Goal: Task Accomplishment & Management: Manage account settings

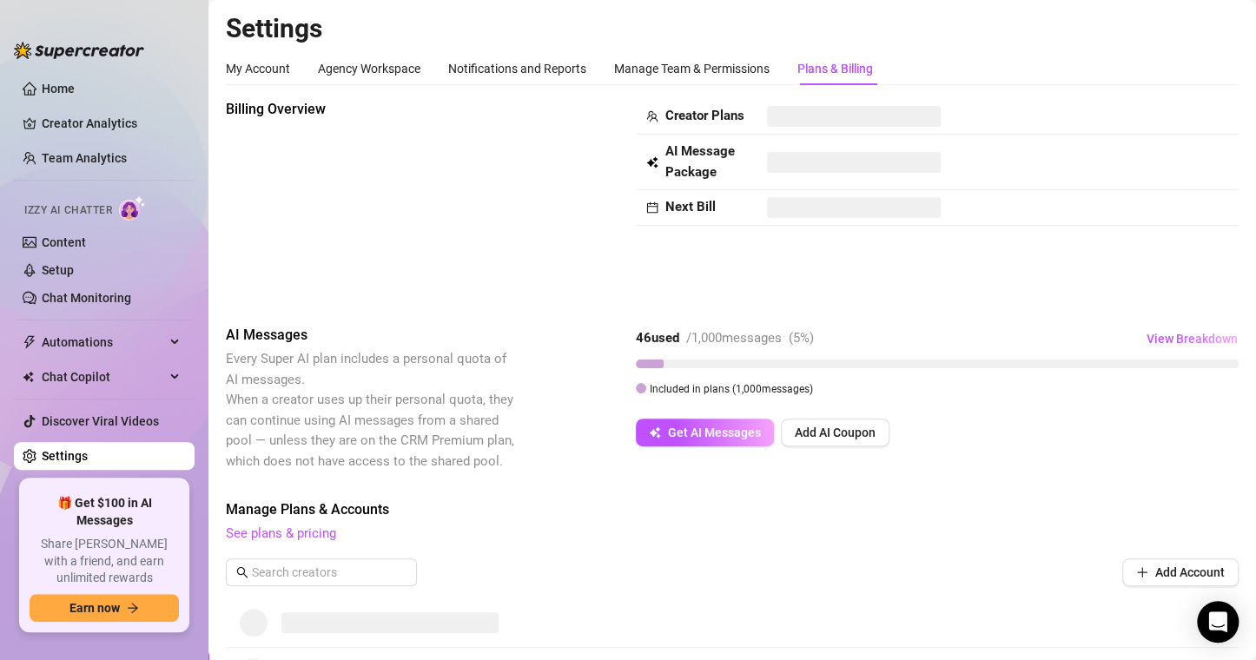
click at [819, 473] on div "Billing Overview Creator Plans AI Message Package Next Bill AI Messages Every S…" at bounding box center [732, 495] width 1013 height 792
click at [830, 66] on div "Plans & Billing" at bounding box center [835, 68] width 76 height 19
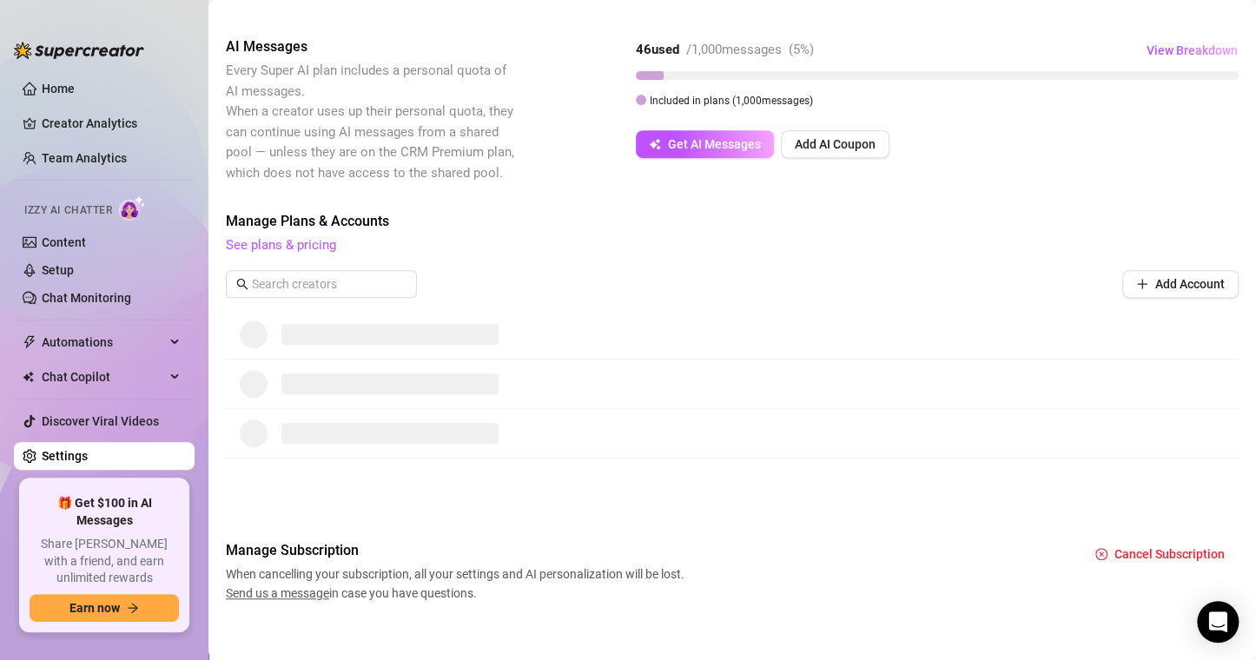
scroll to position [303, 0]
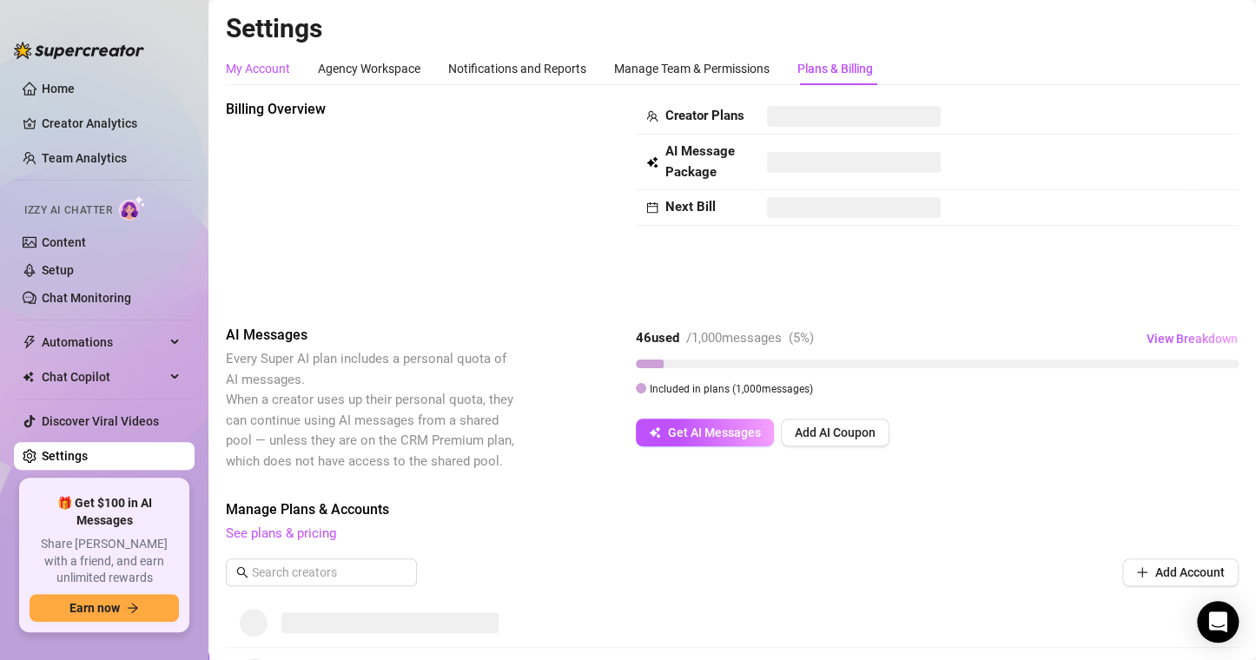
click at [256, 63] on div "My Account" at bounding box center [258, 68] width 64 height 19
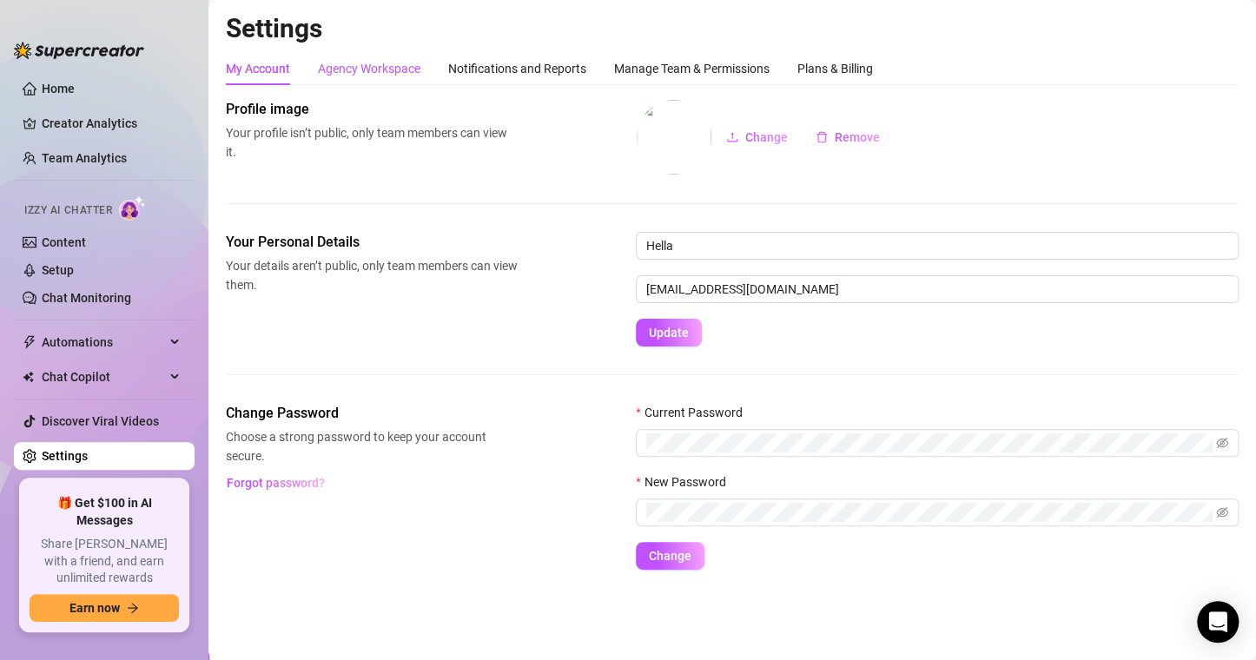
click at [333, 63] on div "Agency Workspace" at bounding box center [369, 68] width 103 height 19
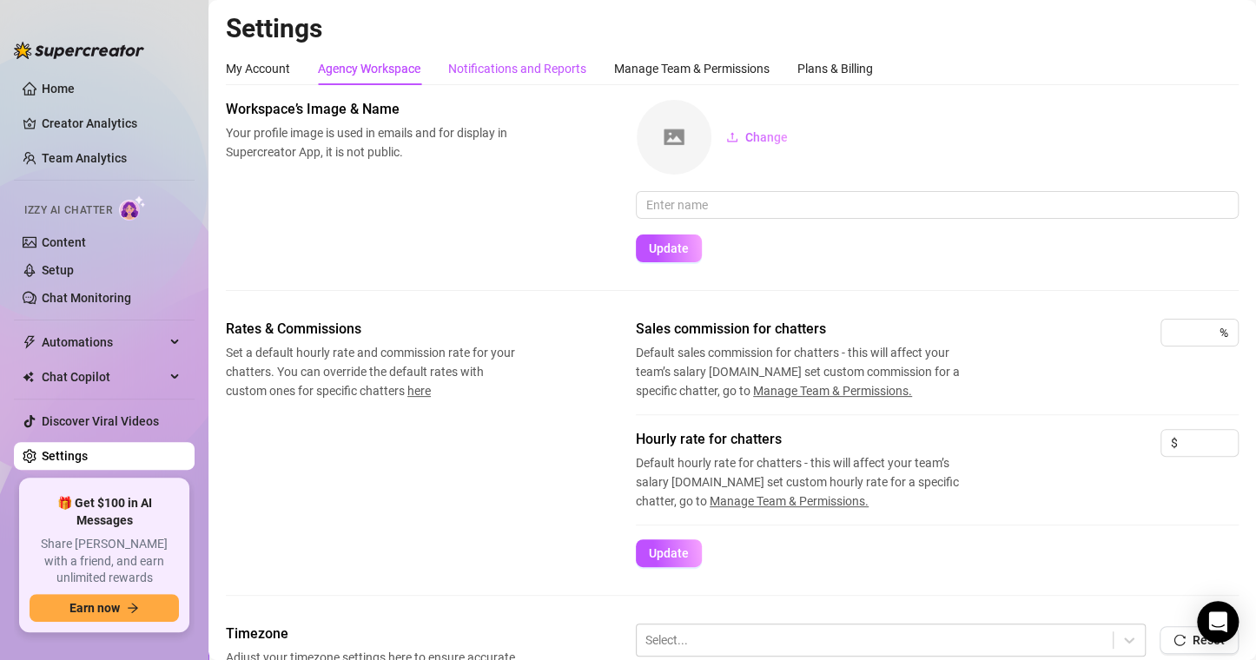
click at [493, 59] on div "Notifications and Reports" at bounding box center [517, 68] width 138 height 19
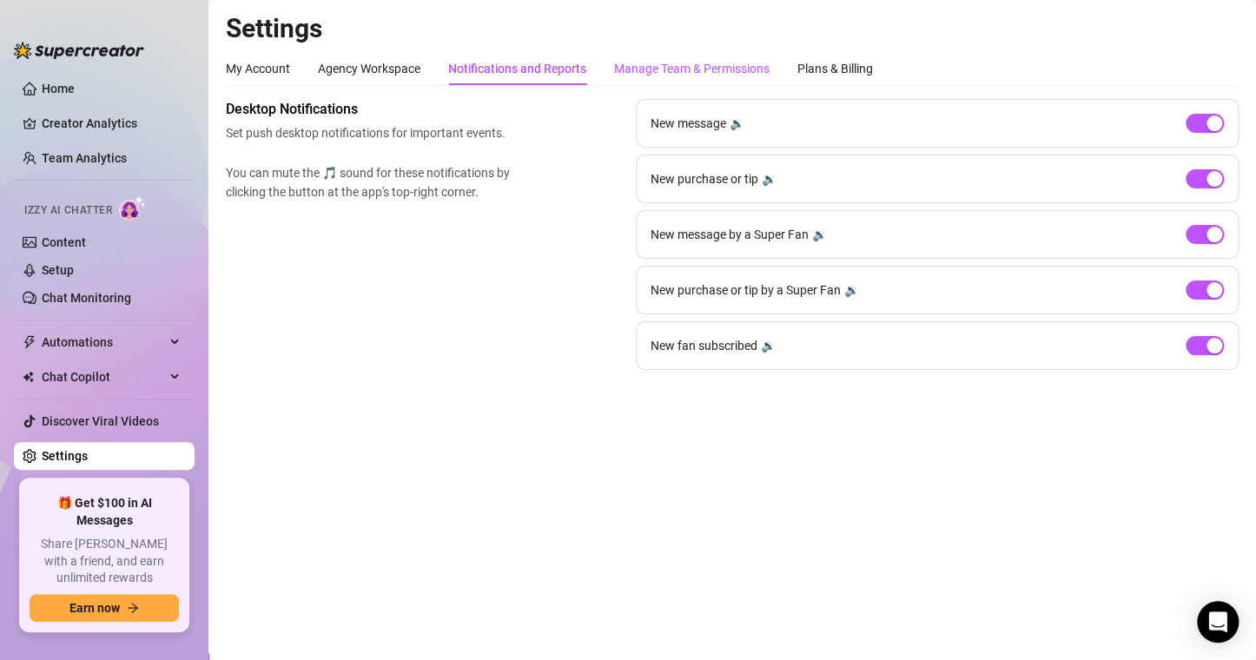
click at [649, 68] on div "Manage Team & Permissions" at bounding box center [691, 68] width 155 height 19
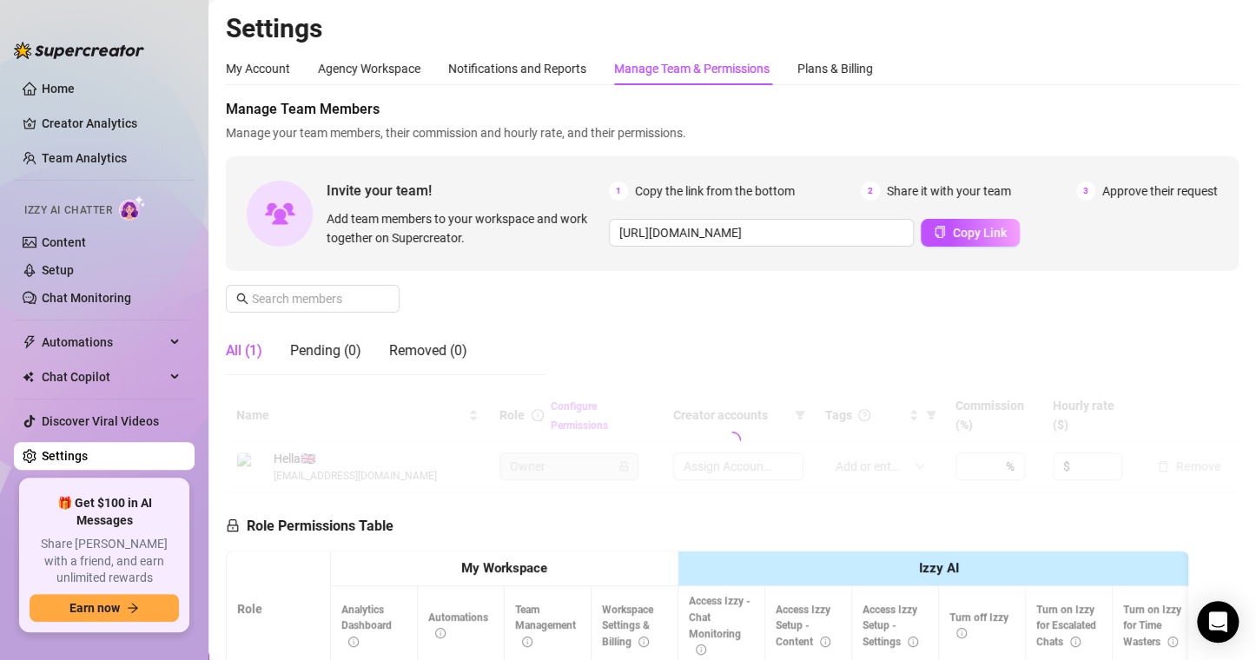
click at [649, 68] on div "Manage Team & Permissions" at bounding box center [691, 68] width 155 height 19
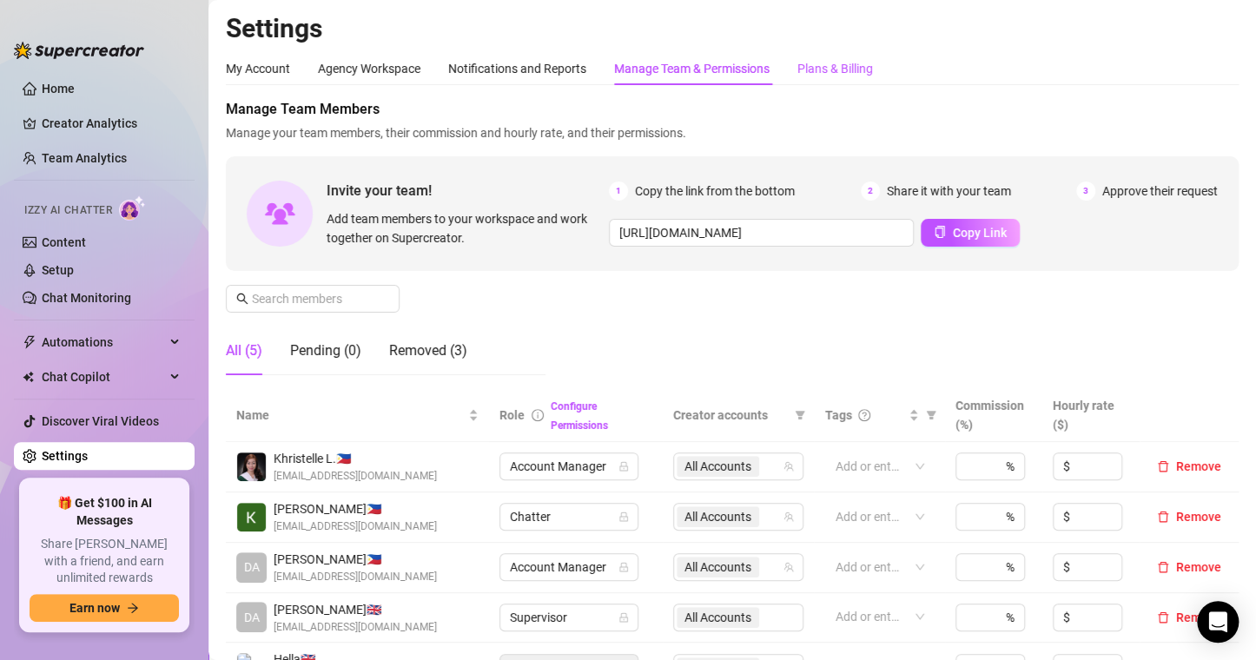
click at [844, 63] on div "Plans & Billing" at bounding box center [835, 68] width 76 height 19
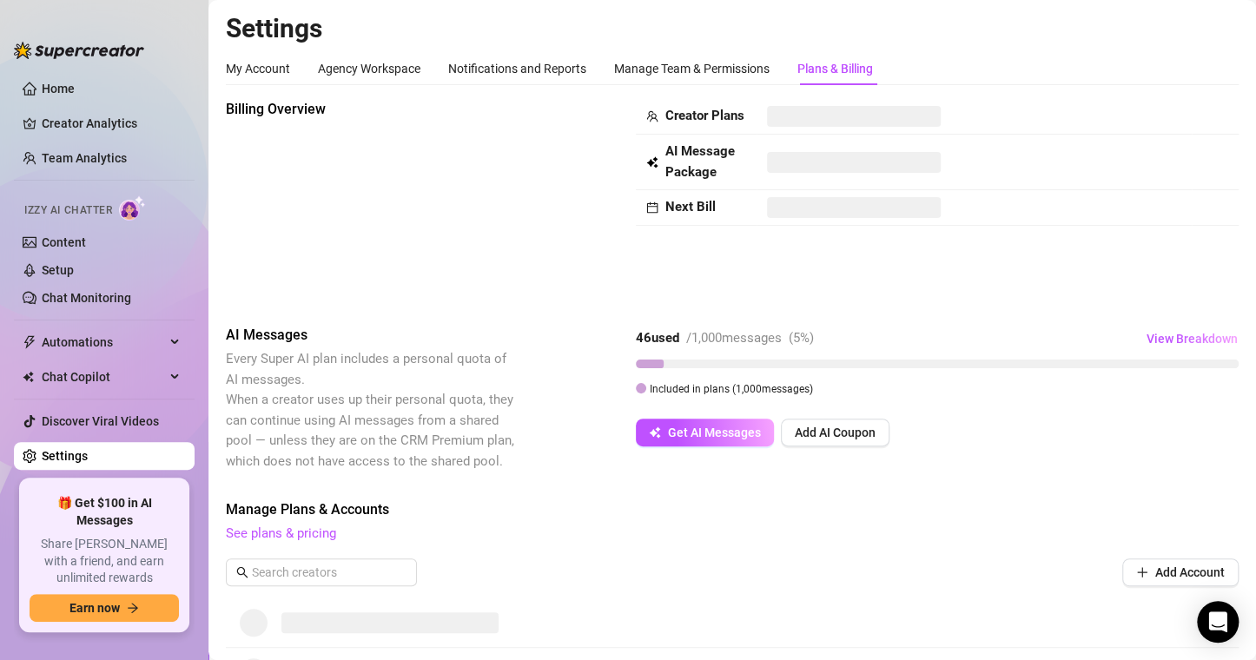
click at [757, 625] on div at bounding box center [732, 624] width 1013 height 50
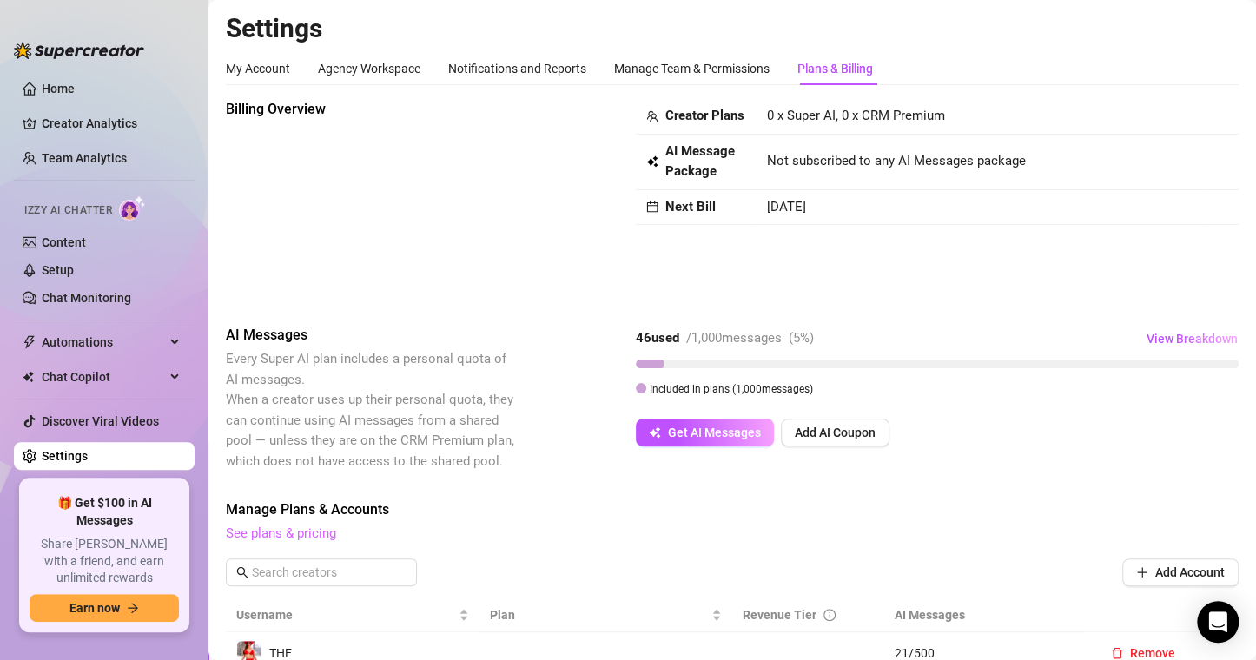
click at [314, 535] on link "See plans & pricing" at bounding box center [281, 534] width 110 height 16
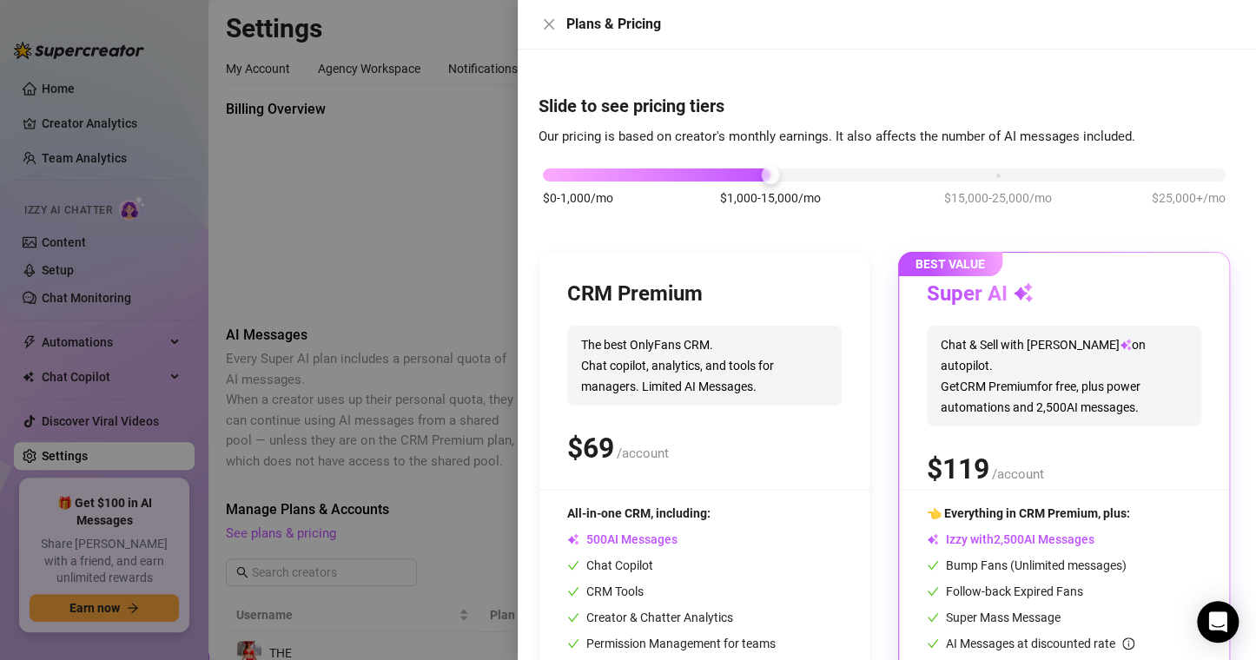
scroll to position [109, 0]
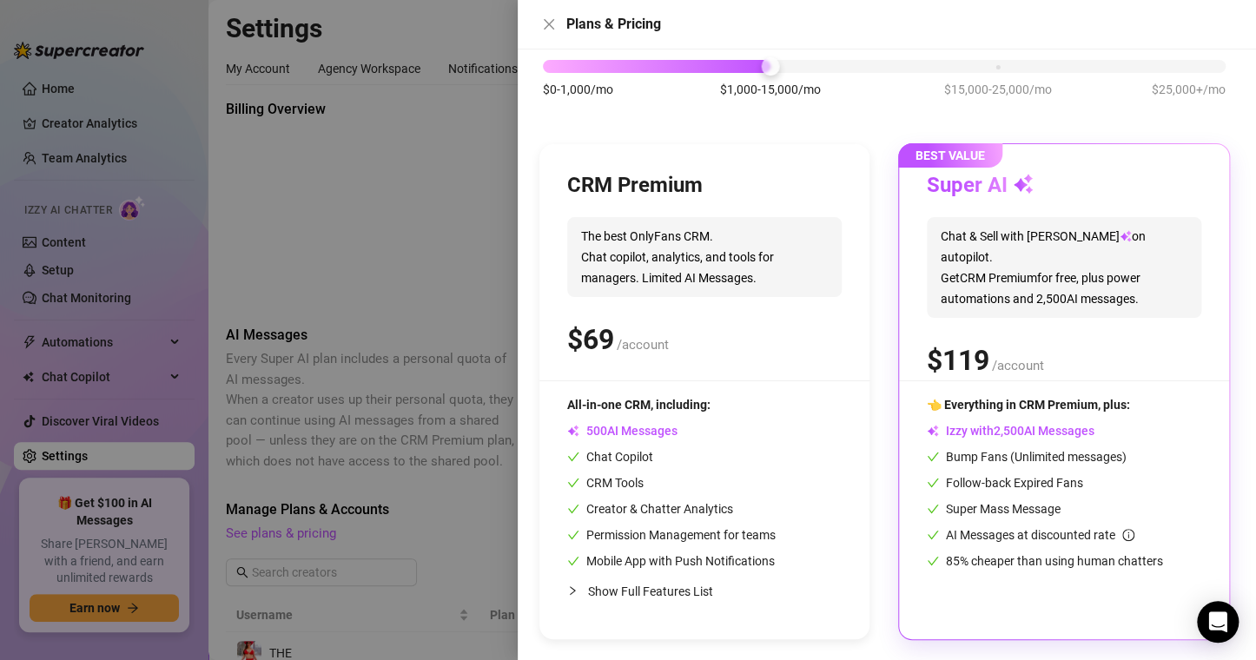
click at [497, 300] on div at bounding box center [628, 330] width 1256 height 660
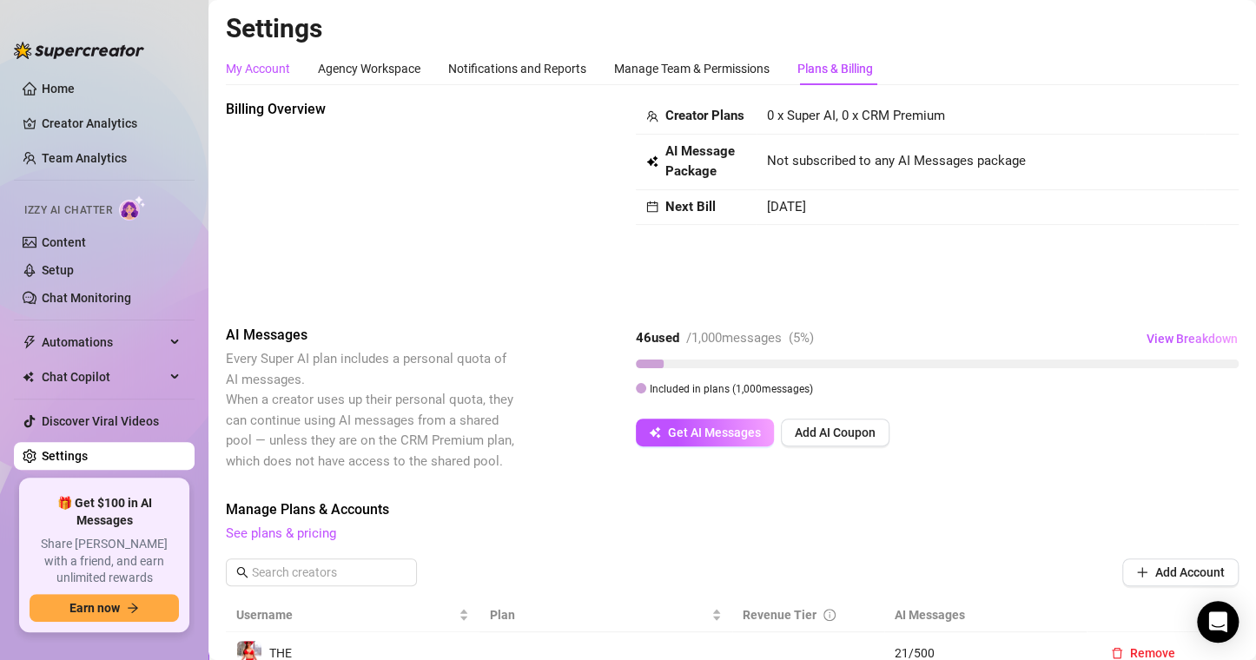
click at [253, 59] on div "My Account" at bounding box center [258, 68] width 64 height 19
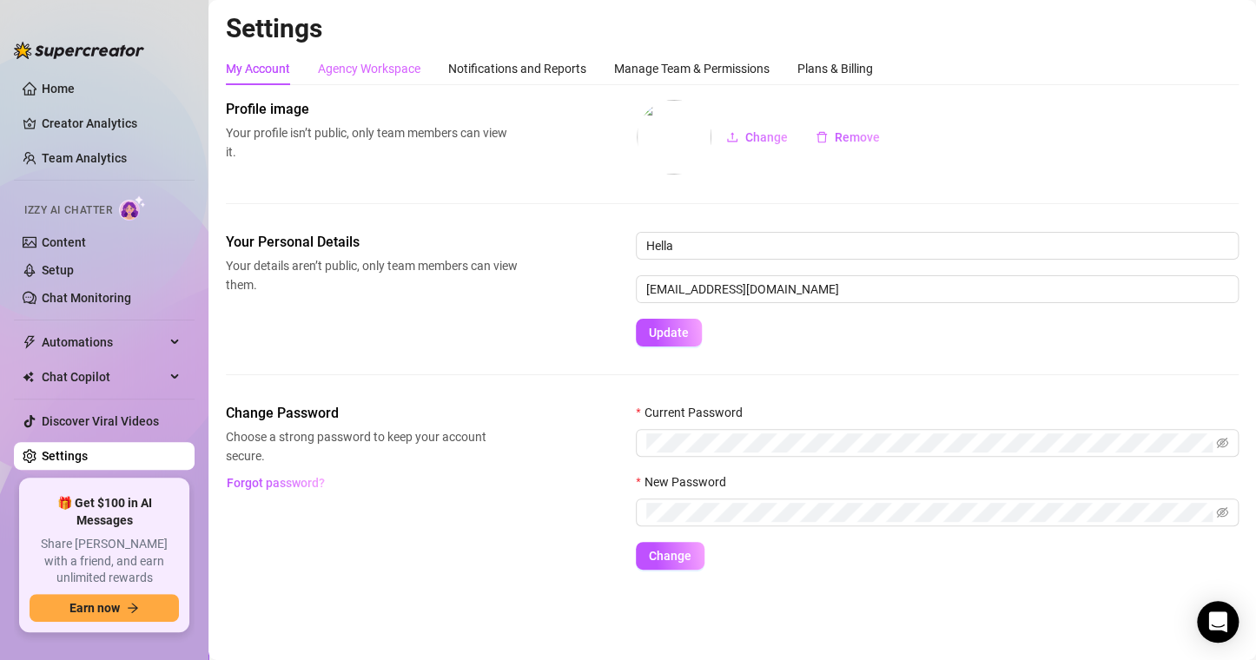
click at [363, 58] on div "Agency Workspace" at bounding box center [369, 68] width 103 height 33
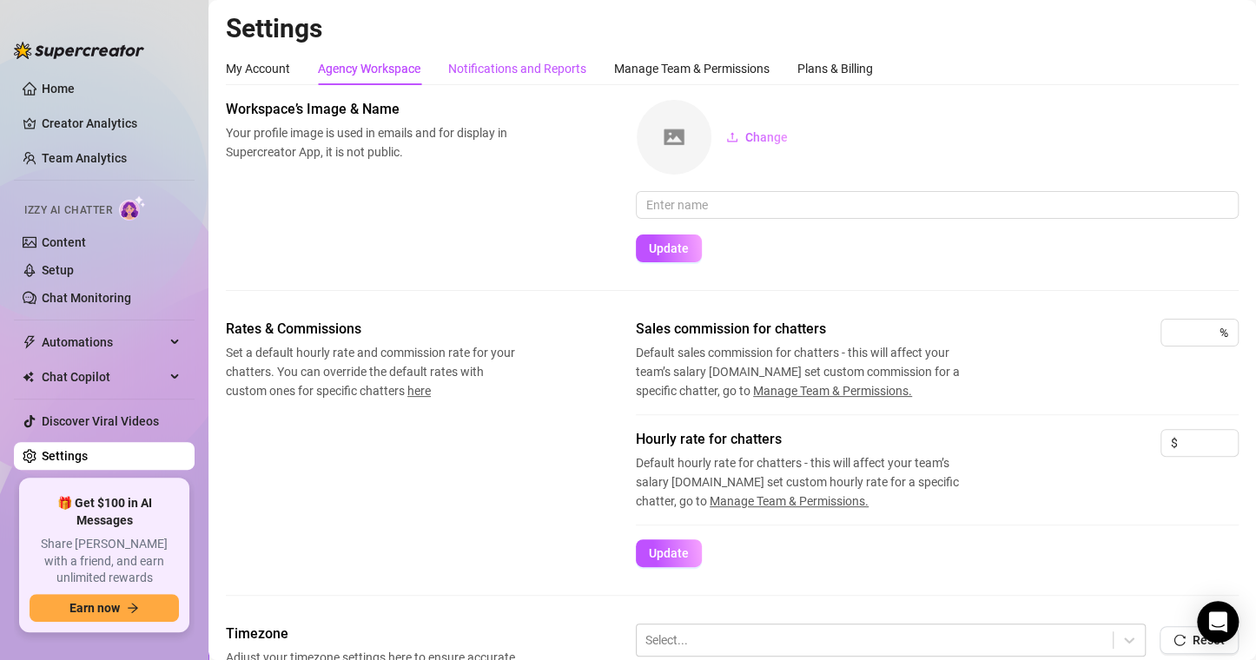
click at [541, 59] on div "Notifications and Reports" at bounding box center [517, 68] width 138 height 19
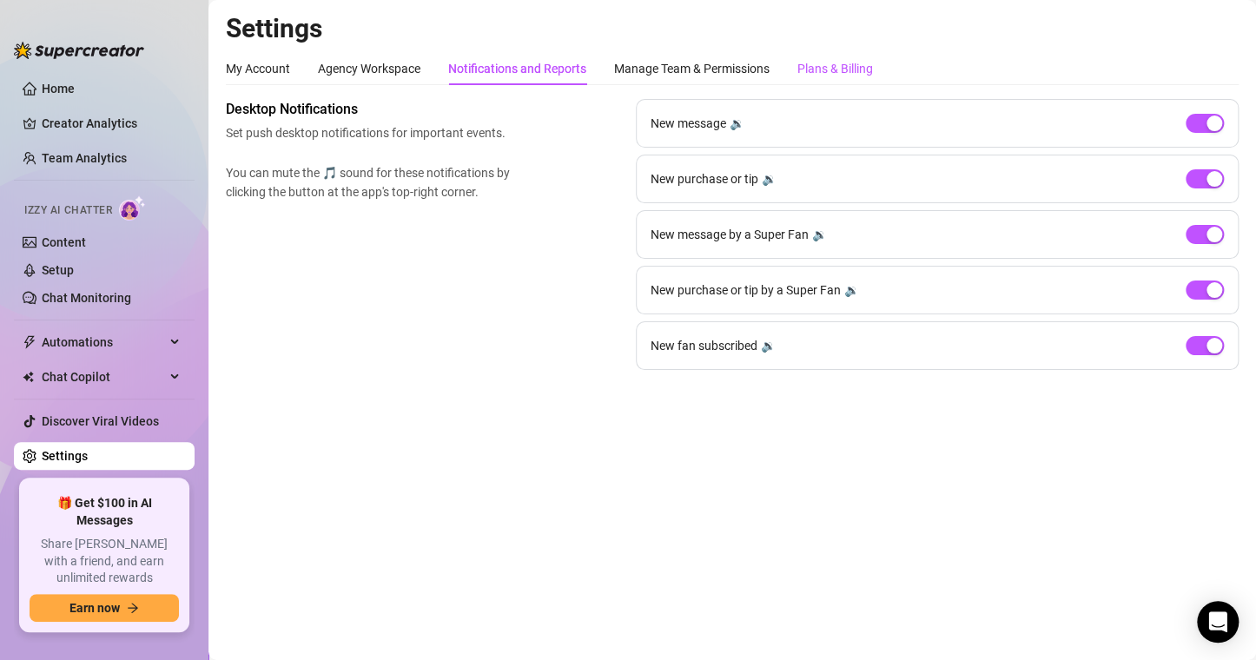
click at [816, 62] on div "Plans & Billing" at bounding box center [835, 68] width 76 height 19
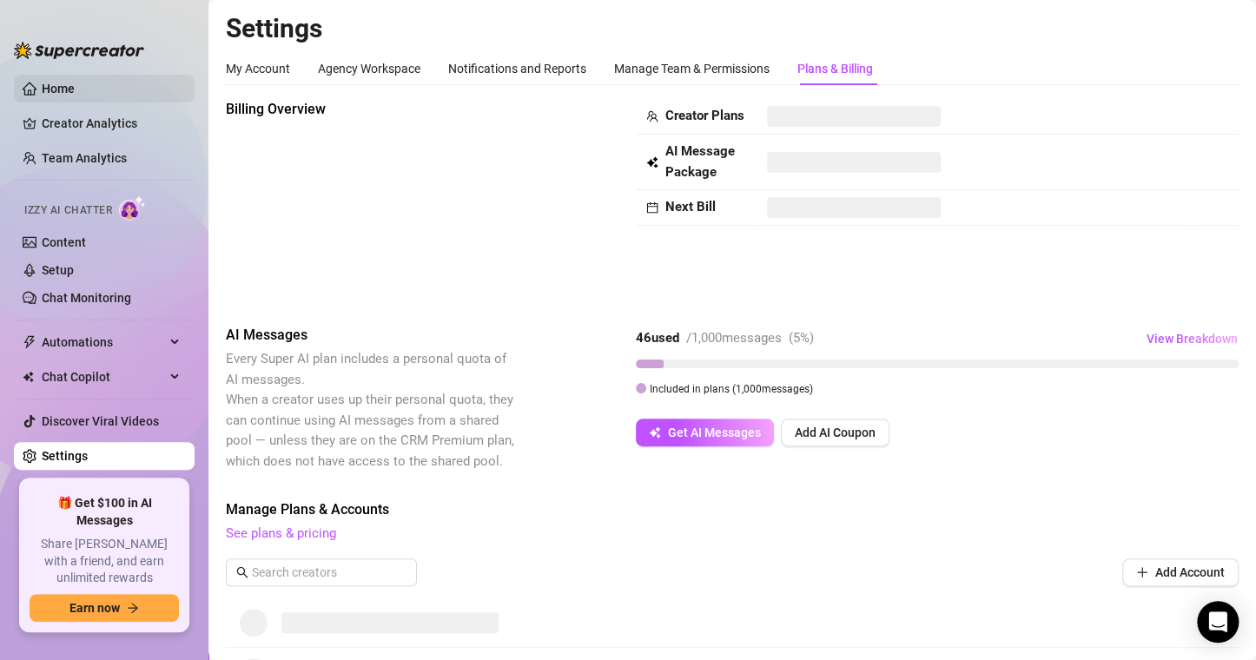
click at [71, 82] on link "Home" at bounding box center [58, 89] width 33 height 14
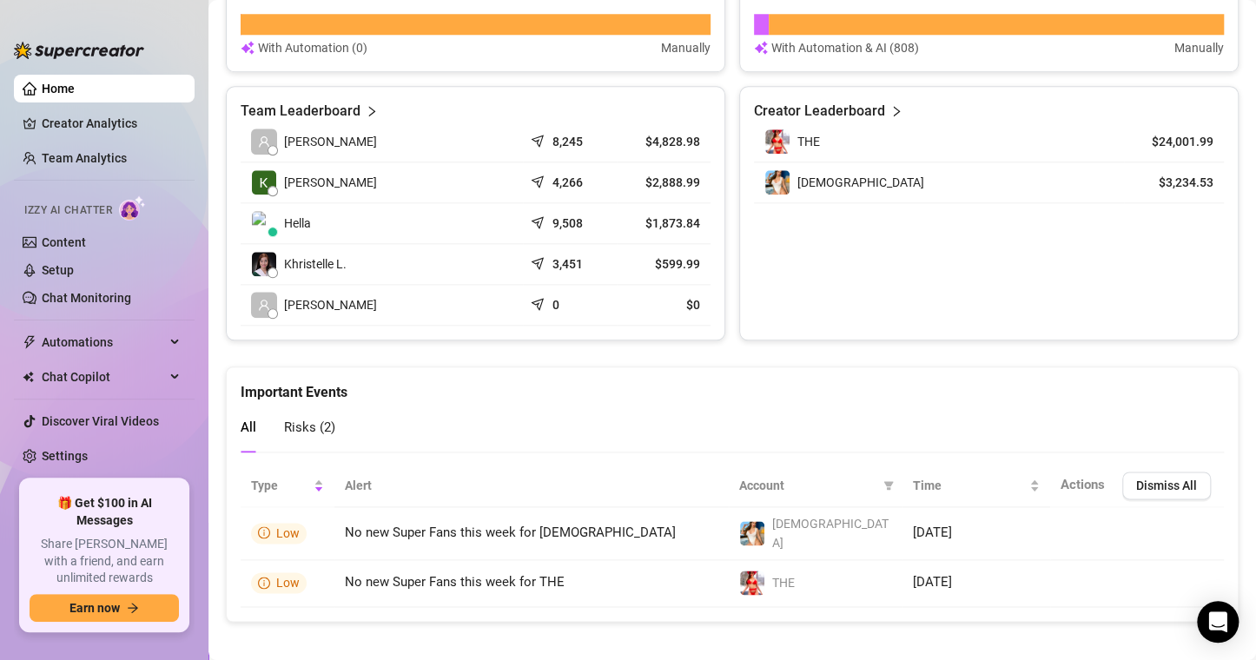
scroll to position [803, 0]
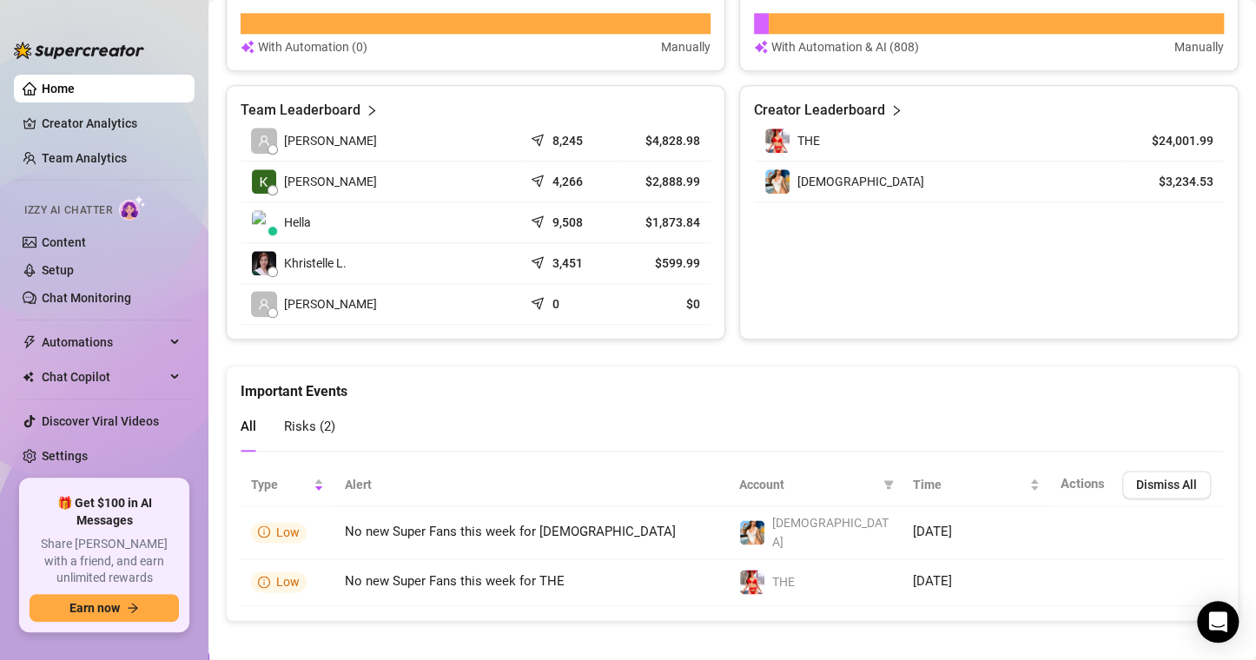
click at [333, 427] on span "Risks ( 2 )" at bounding box center [309, 427] width 51 height 16
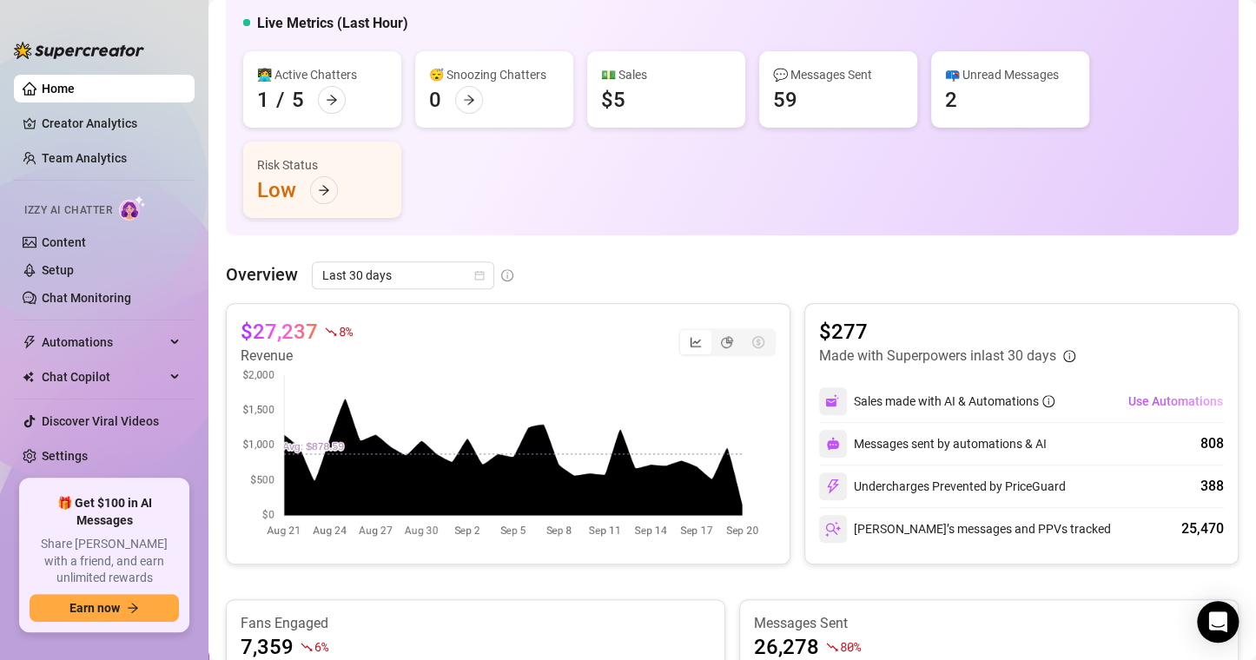
scroll to position [0, 0]
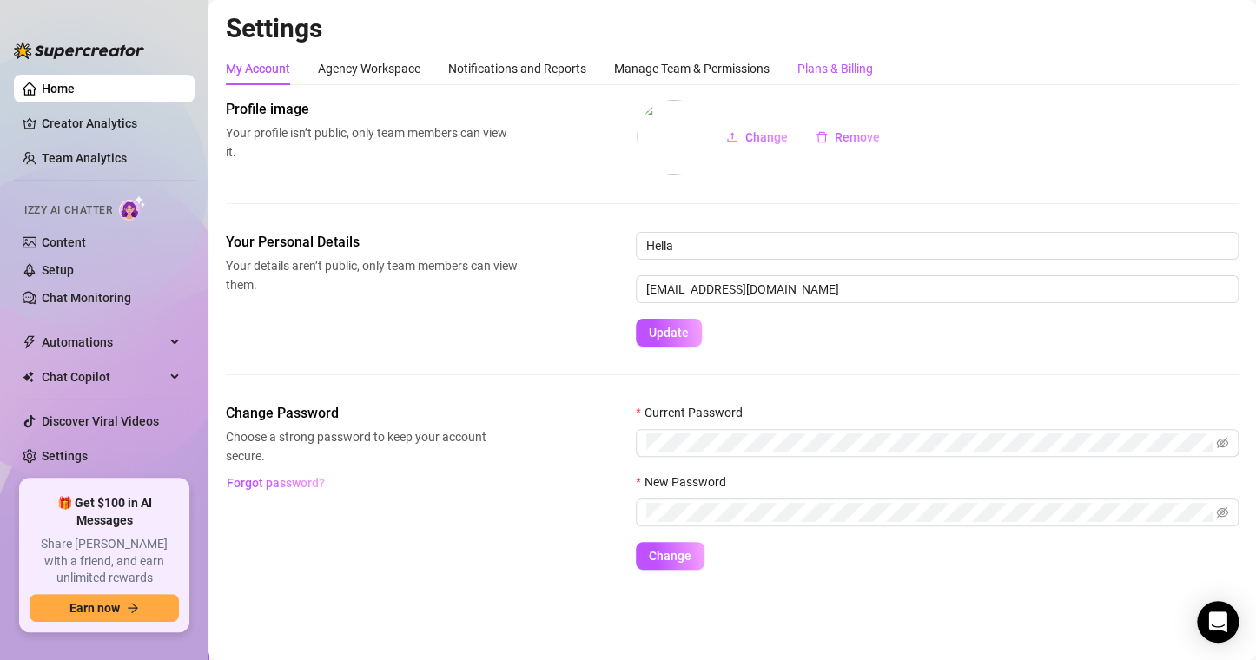
click at [838, 68] on div "Plans & Billing" at bounding box center [835, 68] width 76 height 19
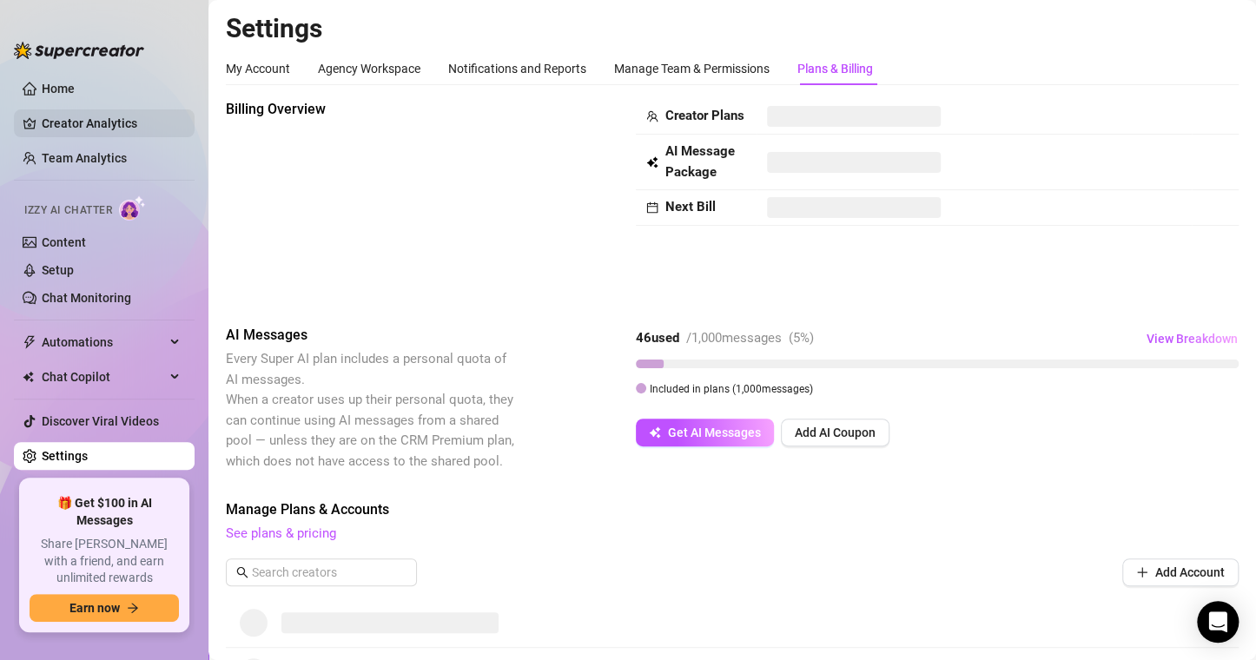
click at [63, 129] on link "Creator Analytics" at bounding box center [111, 123] width 139 height 28
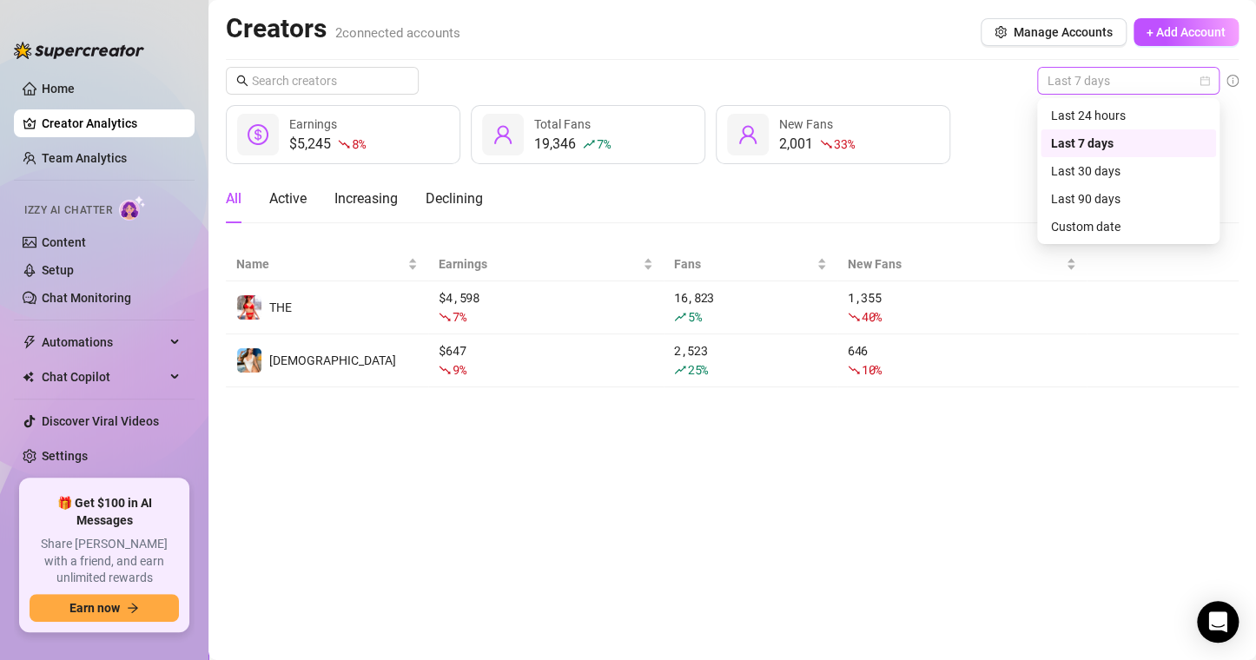
click at [1200, 73] on span "Last 7 days" at bounding box center [1129, 81] width 162 height 26
click at [1141, 164] on div "Last 30 days" at bounding box center [1128, 171] width 155 height 19
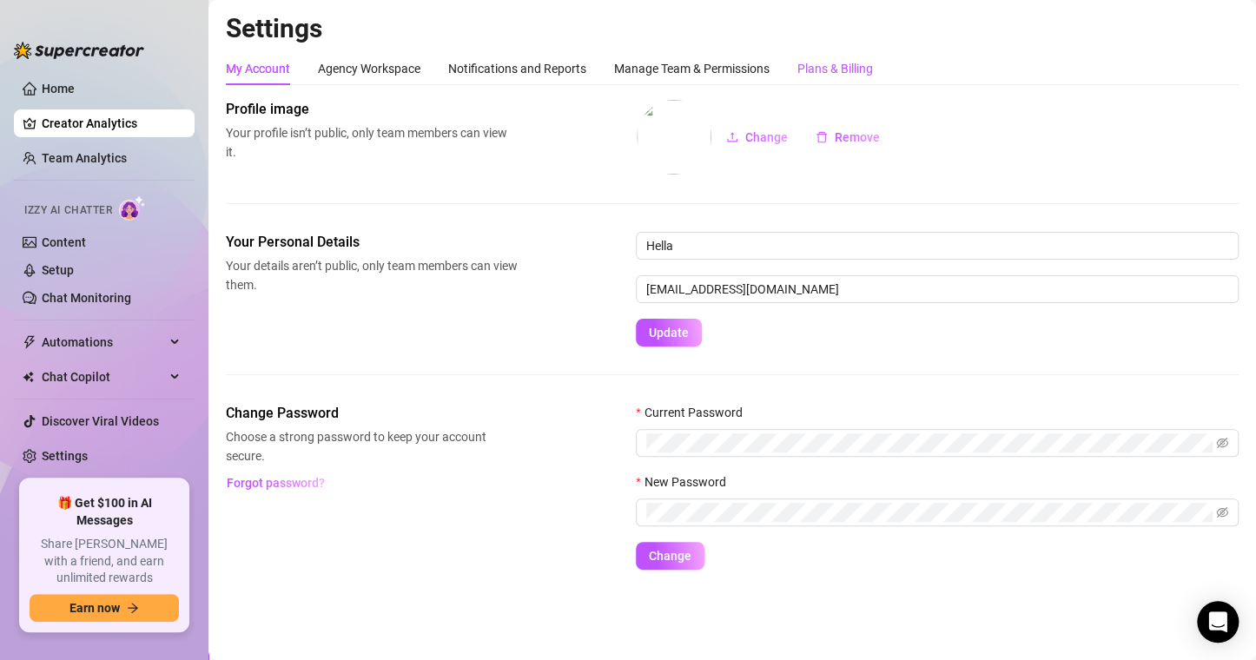
click at [836, 69] on div "Plans & Billing" at bounding box center [835, 68] width 76 height 19
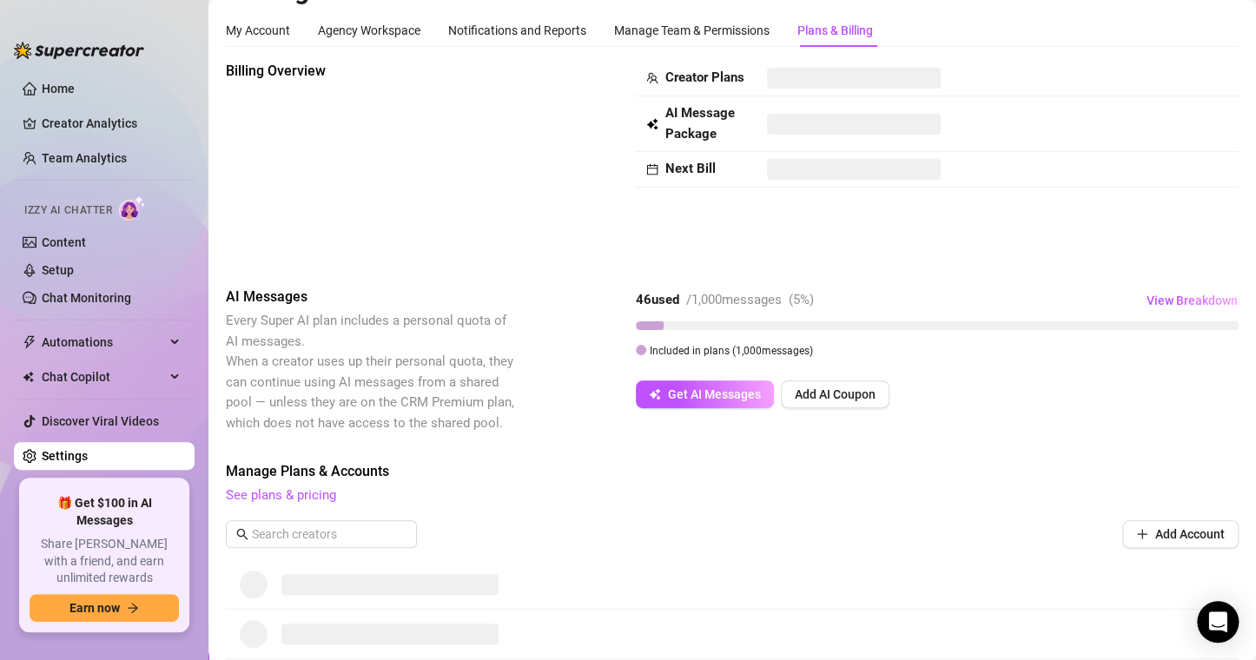
scroll to position [40, 0]
click at [1173, 302] on span "View Breakdown" at bounding box center [1192, 299] width 91 height 14
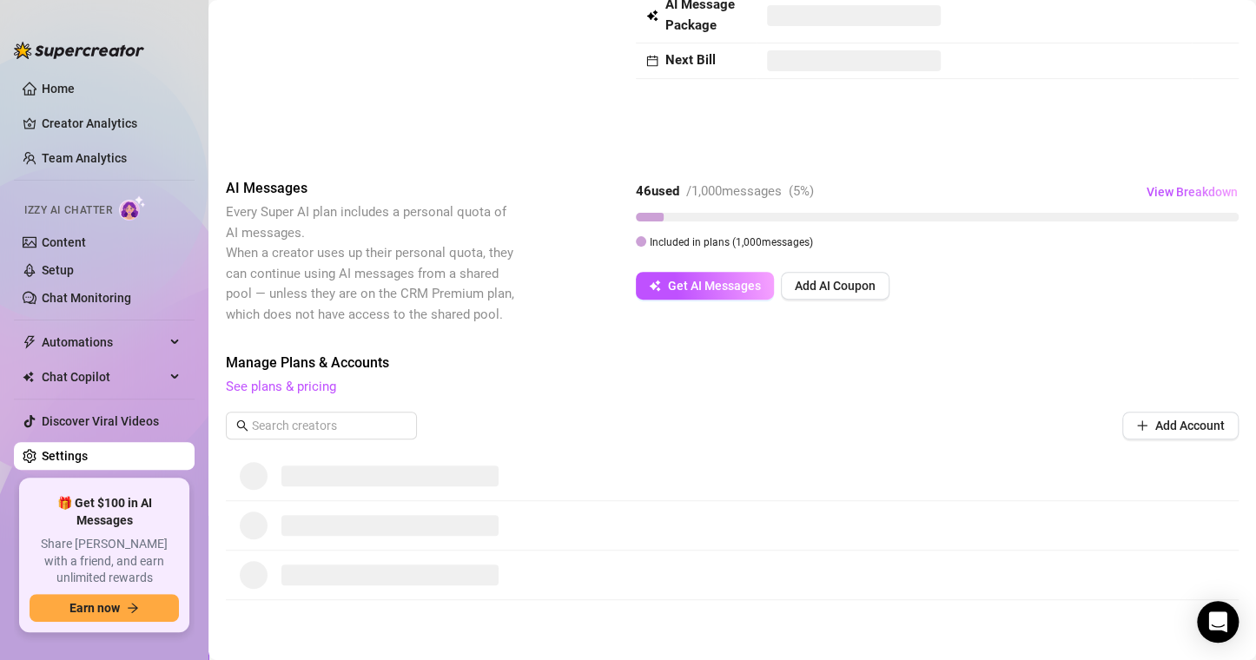
scroll to position [0, 0]
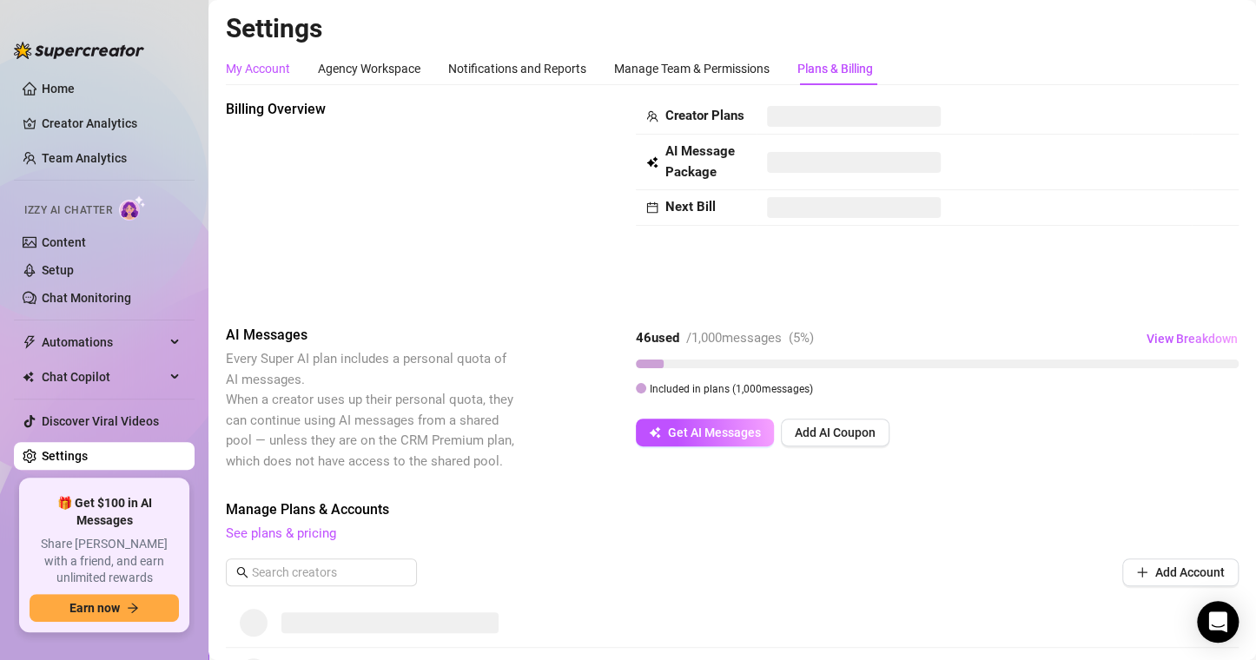
click at [272, 60] on div "My Account" at bounding box center [258, 68] width 64 height 19
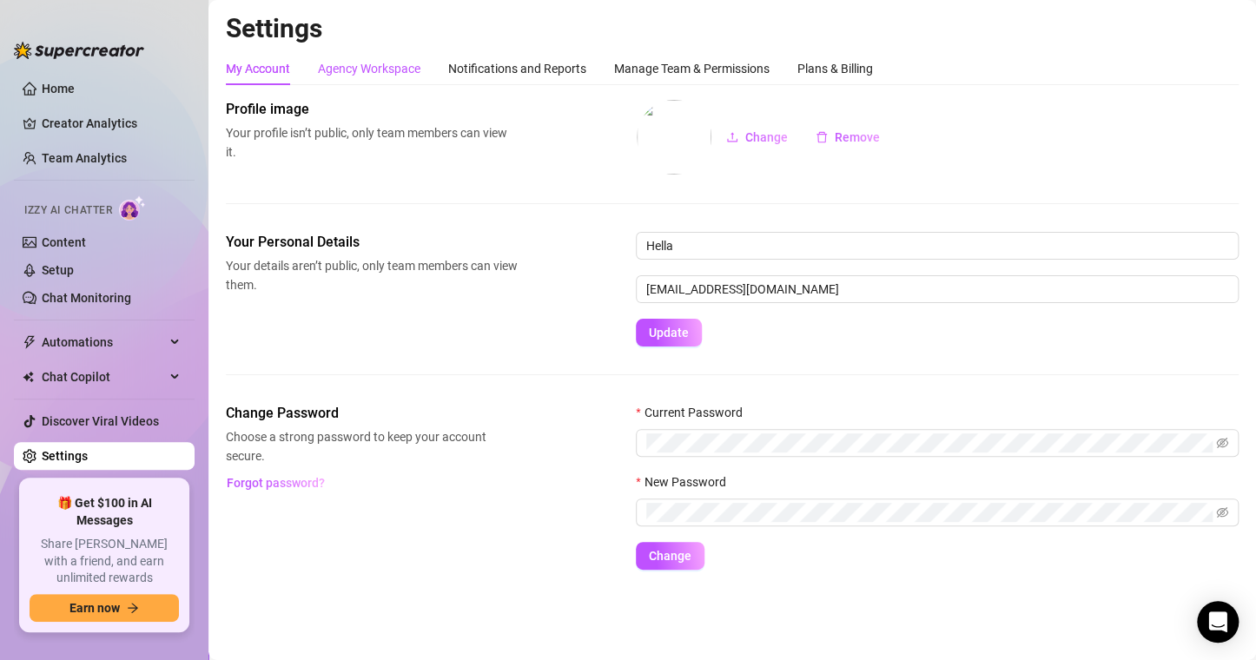
click at [357, 70] on div "Agency Workspace" at bounding box center [369, 68] width 103 height 19
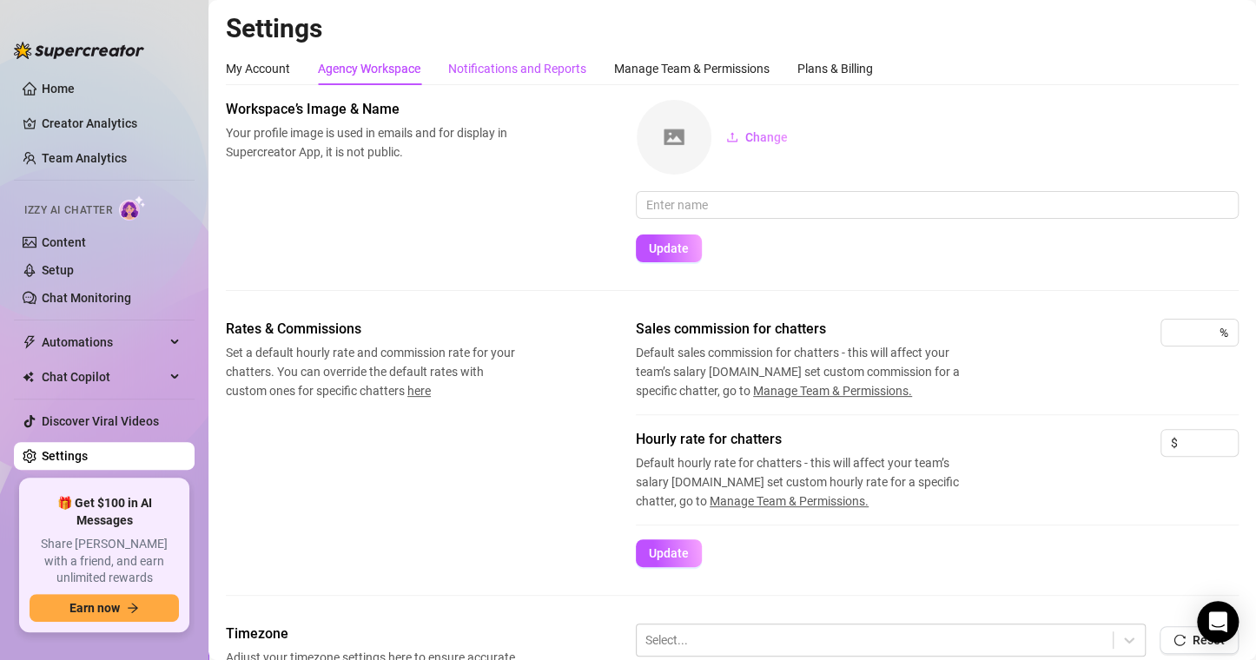
click at [500, 59] on div "Notifications and Reports" at bounding box center [517, 68] width 138 height 19
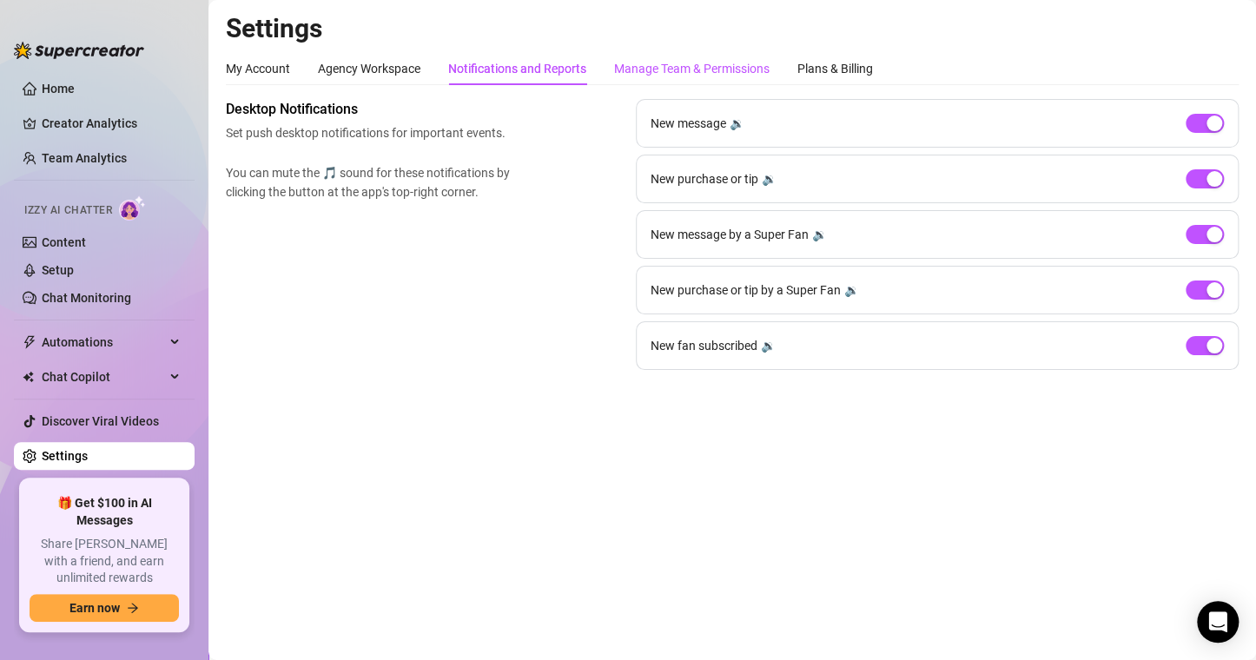
click at [657, 67] on div "Manage Team & Permissions" at bounding box center [691, 68] width 155 height 19
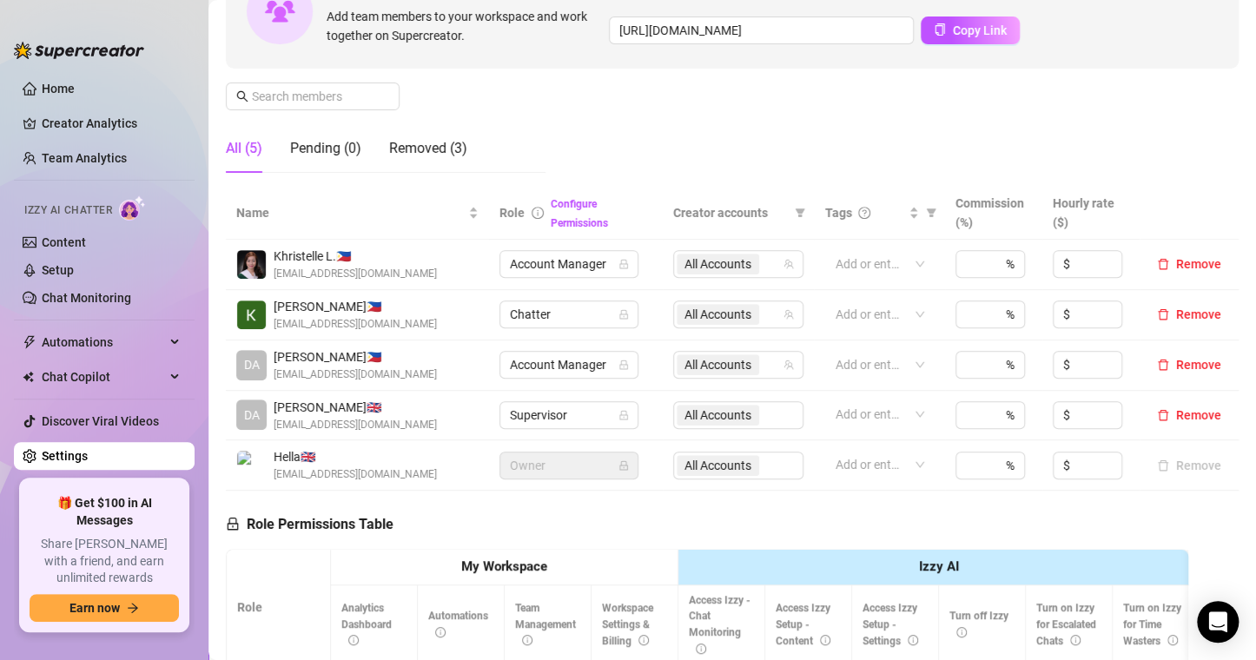
scroll to position [202, 0]
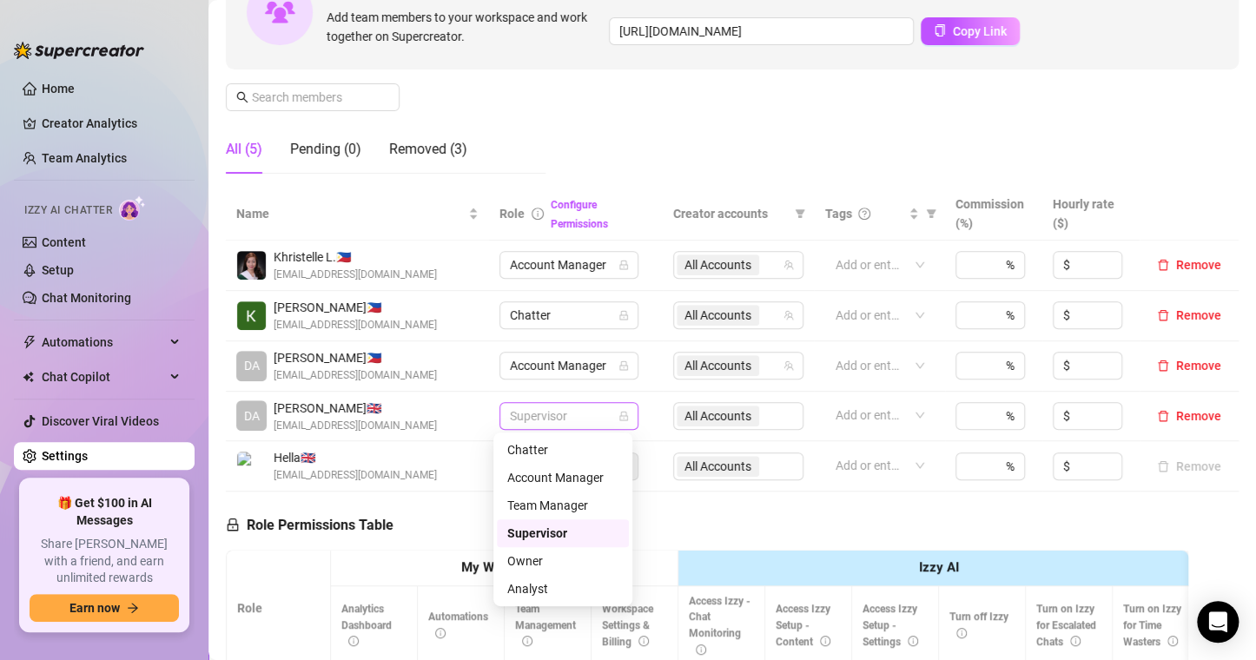
click at [545, 410] on span "Supervisor" at bounding box center [569, 416] width 118 height 26
